Goal: Task Accomplishment & Management: Use online tool/utility

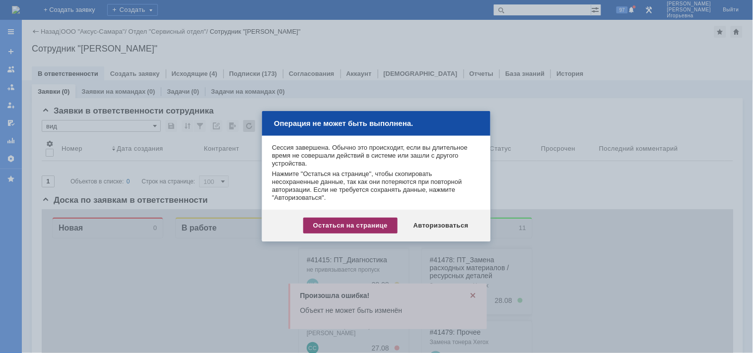
click at [345, 224] on div "Остаться на странице" at bounding box center [350, 226] width 94 height 16
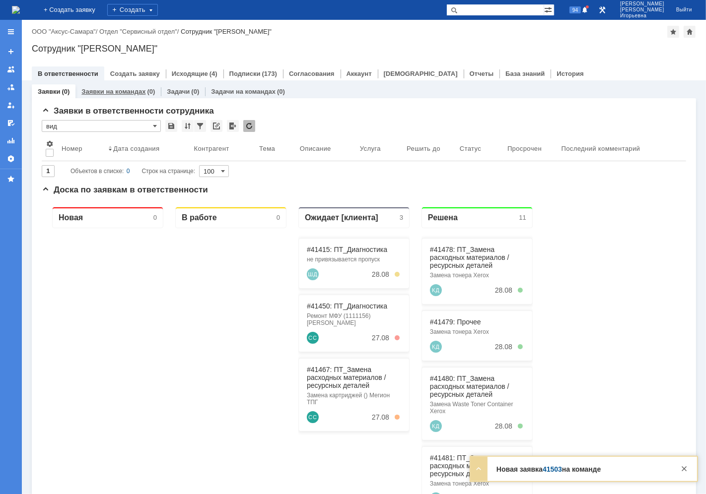
click at [123, 90] on link "Заявки на командах" at bounding box center [113, 91] width 64 height 7
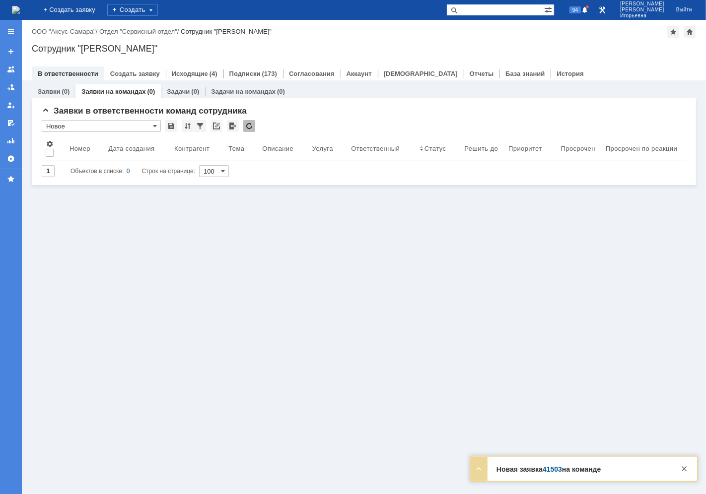
click at [493, 10] on input "text" at bounding box center [495, 10] width 98 height 12
type input "41503"
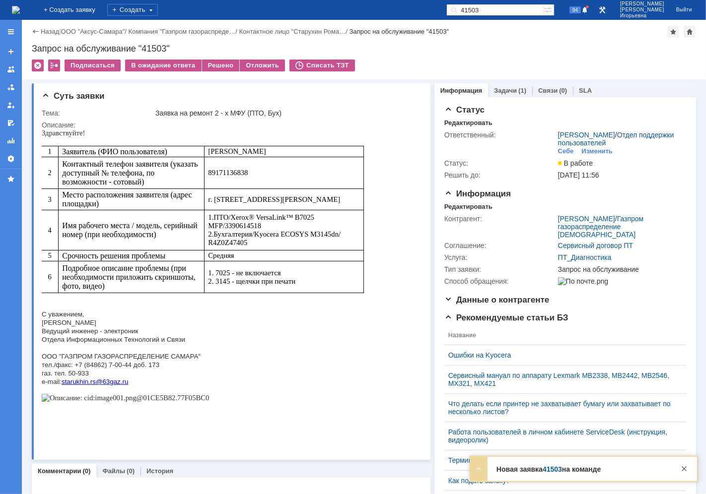
click at [20, 13] on img at bounding box center [16, 10] width 8 height 8
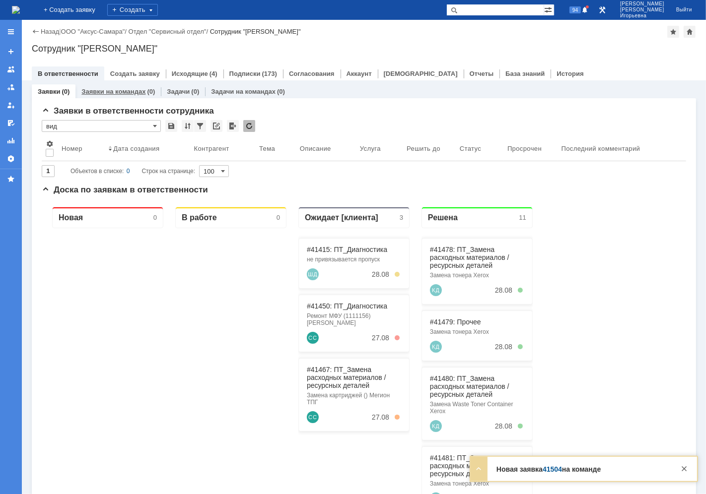
click at [124, 93] on link "Заявки на командах" at bounding box center [113, 91] width 64 height 7
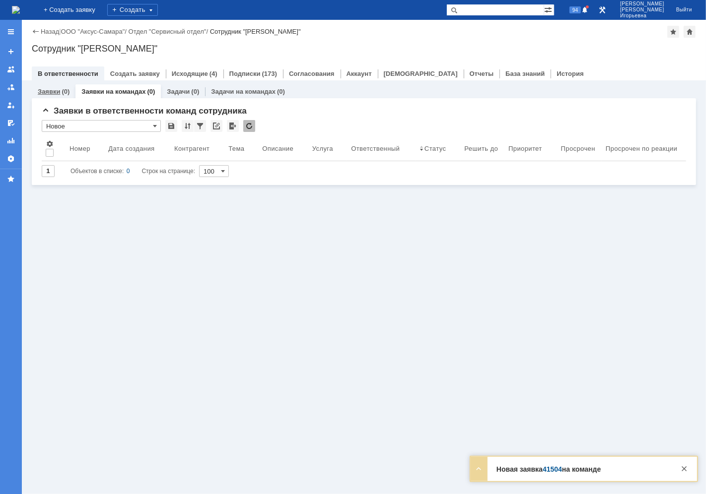
click at [51, 90] on link "Заявки" at bounding box center [49, 91] width 22 height 7
